Goal: Register for event/course

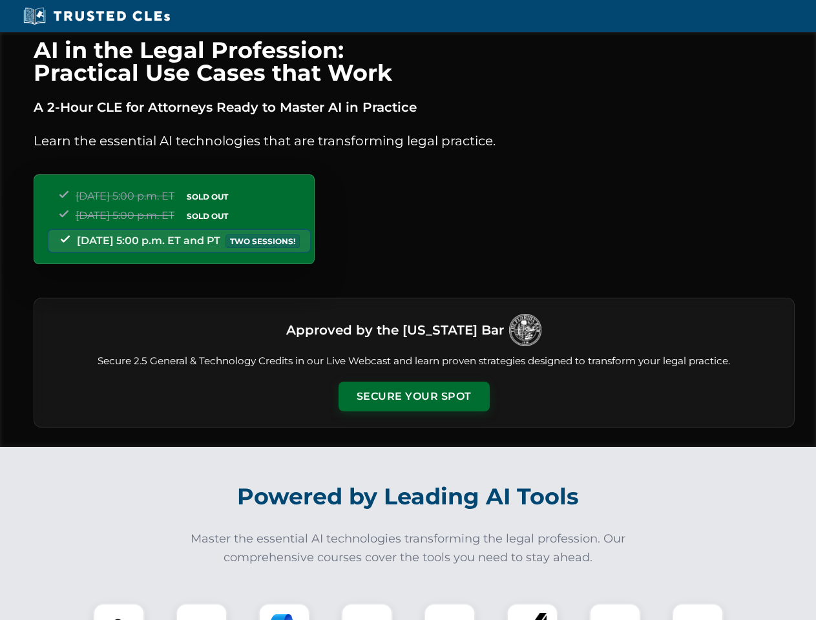
click at [413, 397] on button "Secure Your Spot" at bounding box center [413, 397] width 151 height 30
click at [119, 612] on img at bounding box center [118, 628] width 37 height 37
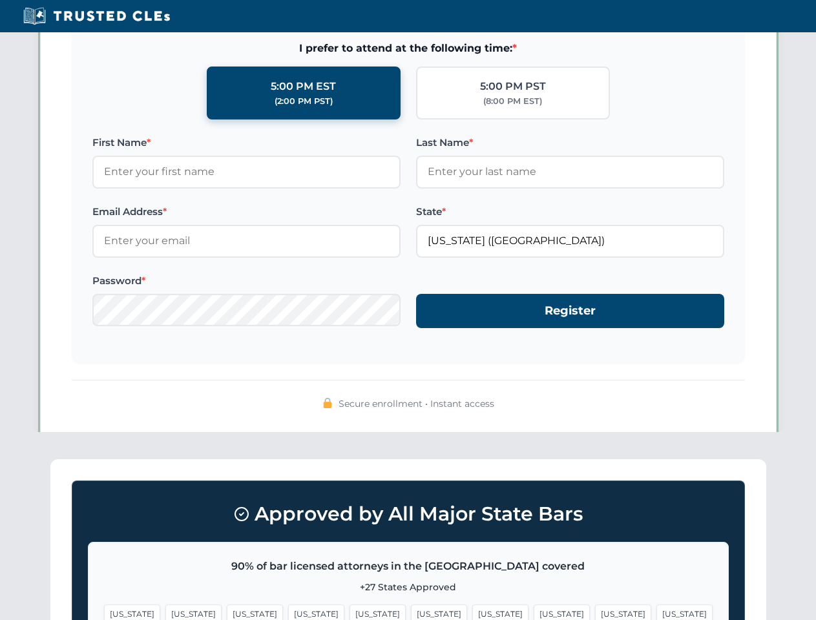
click at [472, 612] on span "[US_STATE]" at bounding box center [500, 613] width 56 height 19
click at [595, 612] on span "[US_STATE]" at bounding box center [623, 613] width 56 height 19
